Goal: Download file/media

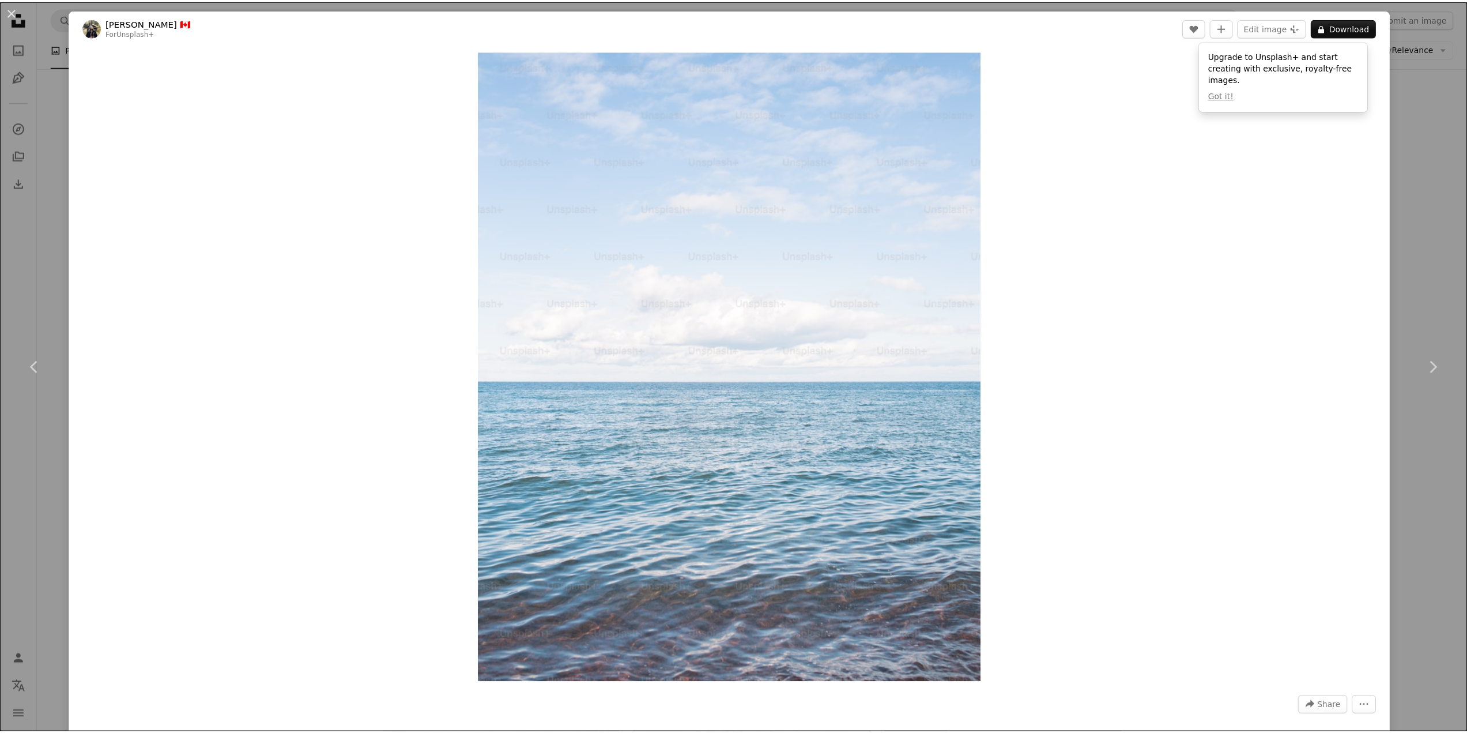
scroll to position [11184, 0]
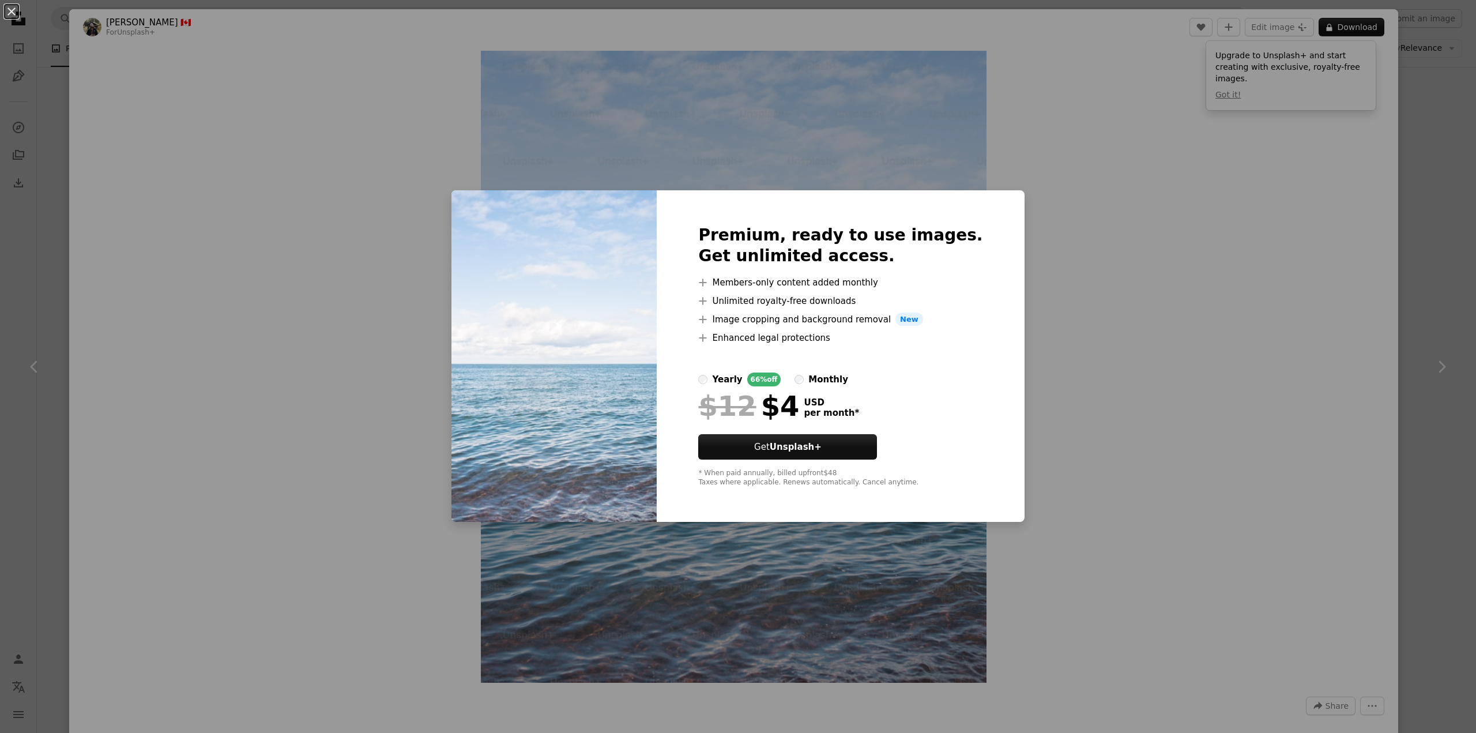
click at [1392, 97] on div "An X shape Premium, ready to use images. Get unlimited access. A plus sign Memb…" at bounding box center [738, 366] width 1476 height 733
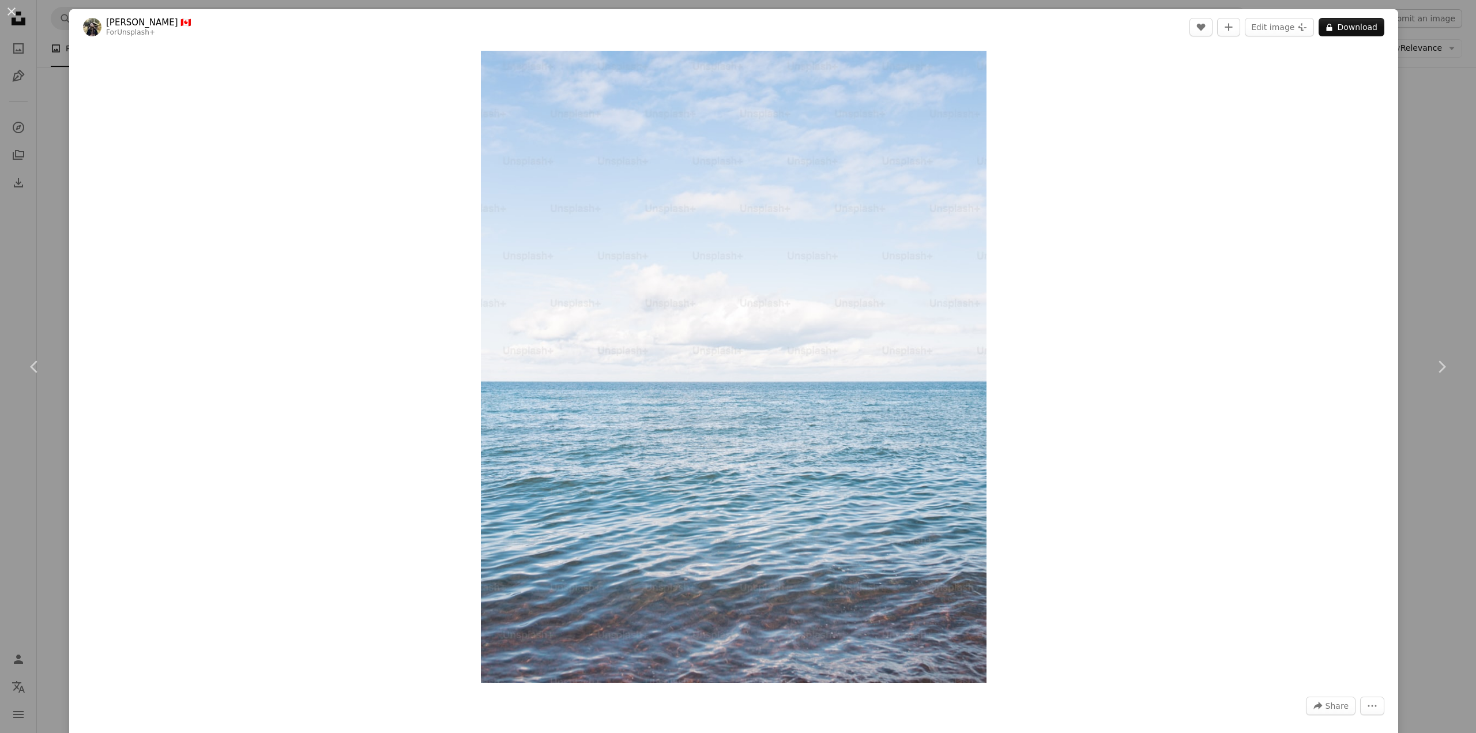
click at [10, 5] on button "An X shape" at bounding box center [12, 12] width 14 height 14
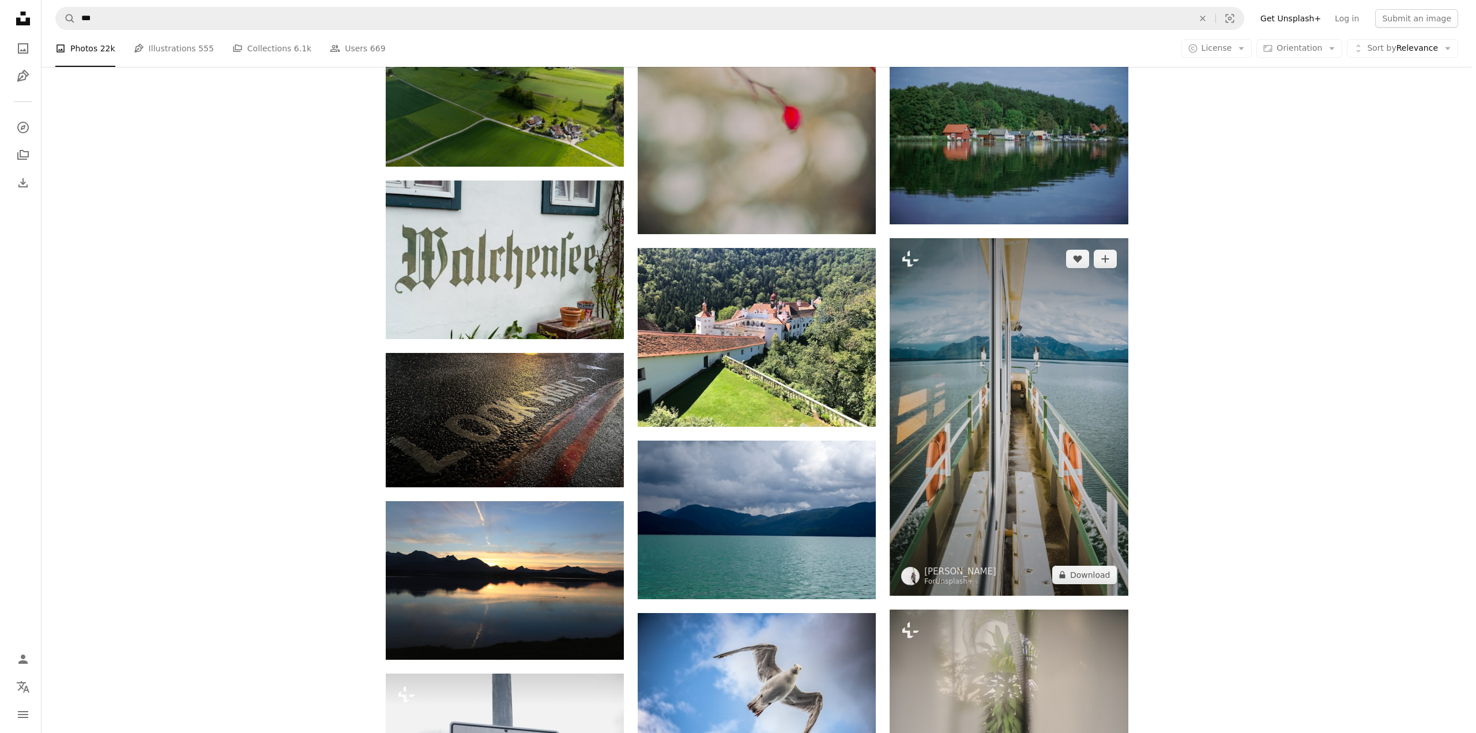
scroll to position [12221, 0]
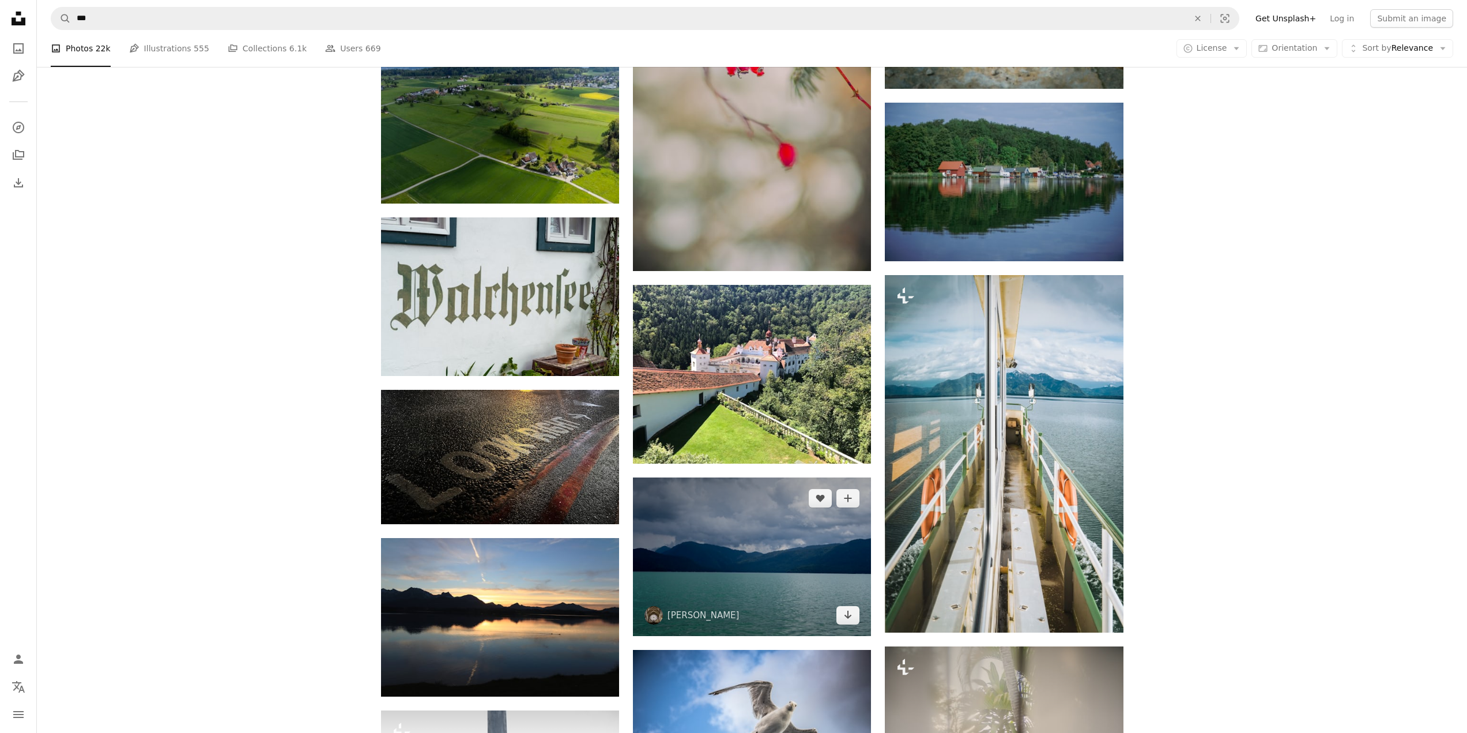
click at [718, 593] on img at bounding box center [752, 556] width 238 height 159
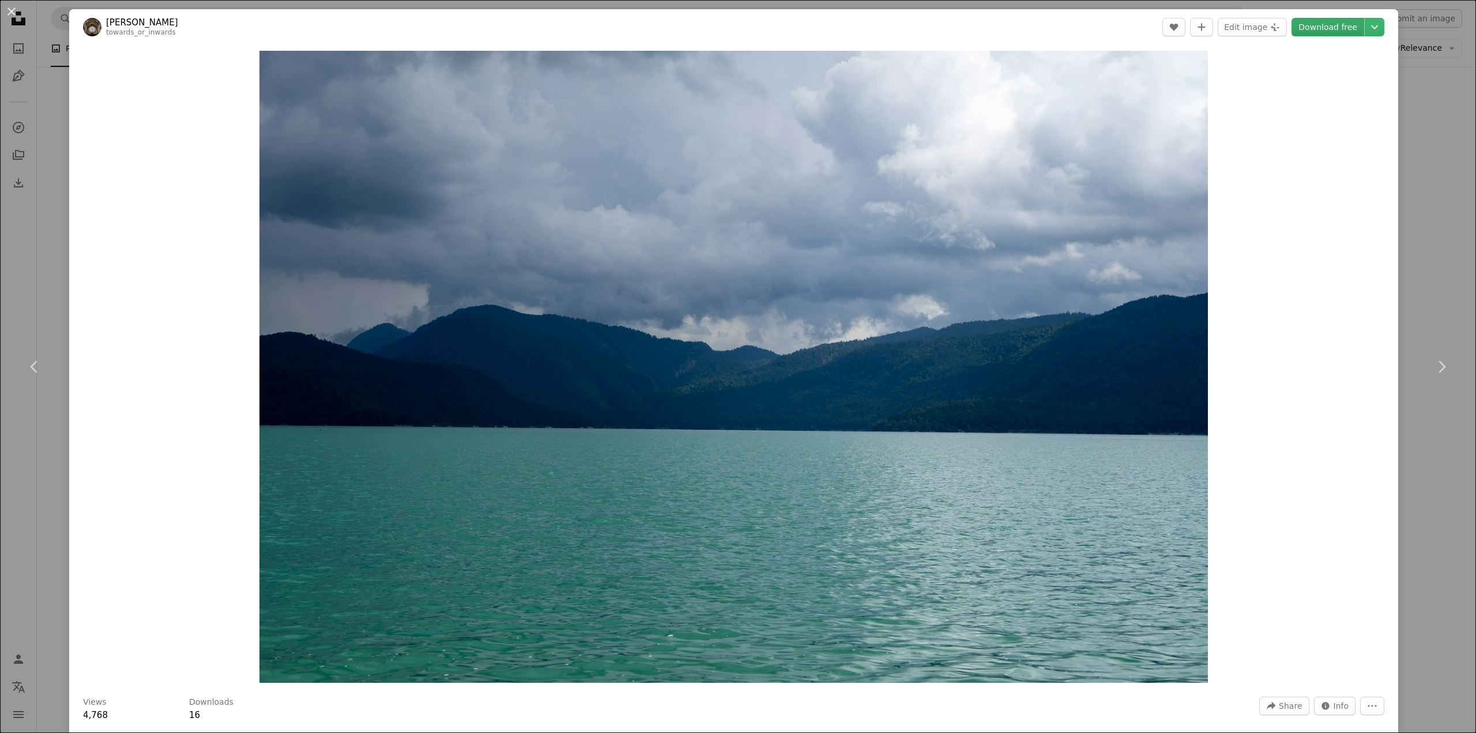
click at [1344, 21] on link "Download free" at bounding box center [1327, 27] width 73 height 18
